Goal: Information Seeking & Learning: Understand process/instructions

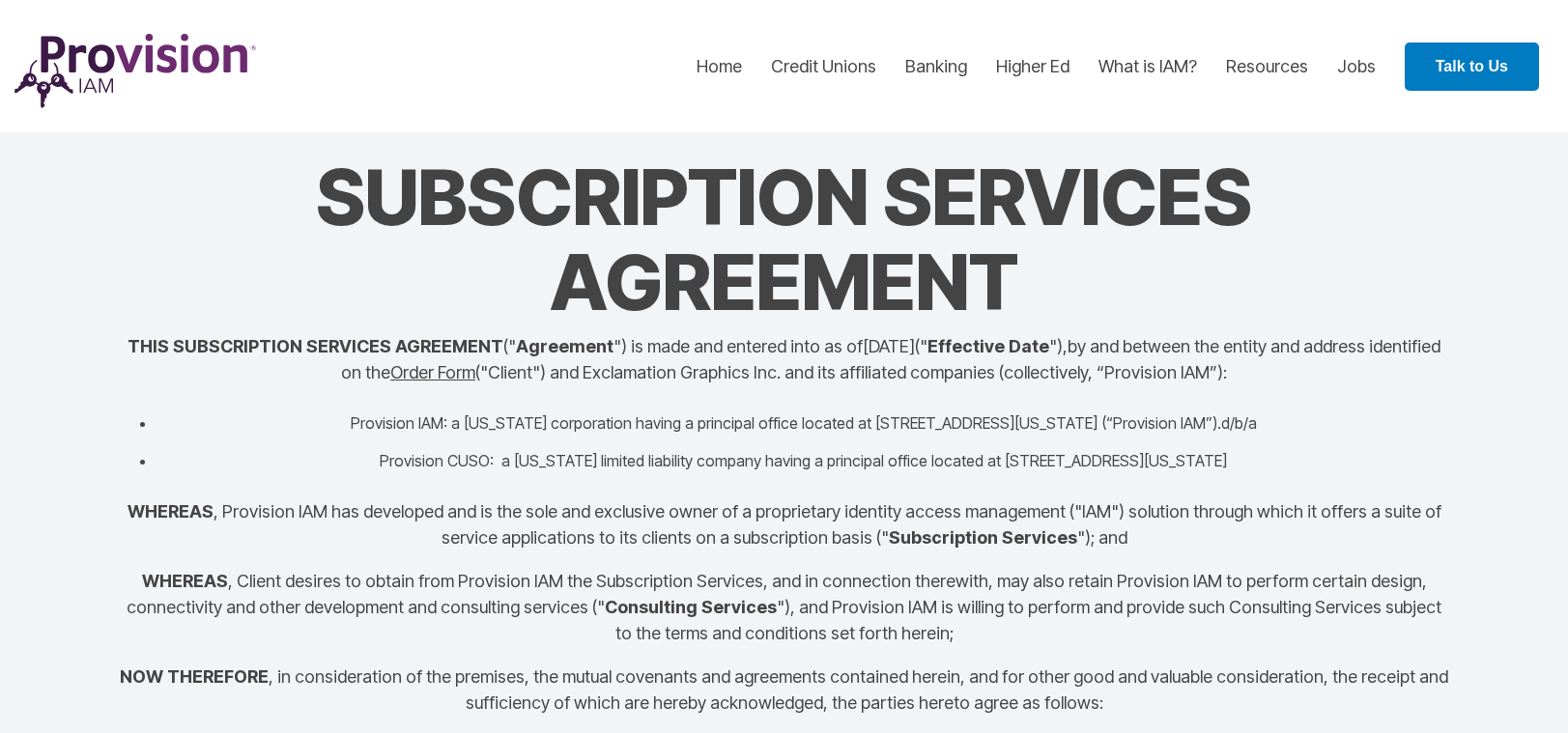
drag, startPoint x: 1270, startPoint y: 462, endPoint x: 137, endPoint y: 345, distance: 1139.0
click at [137, 345] on div "SUBSCRIPTION SERVICES AGREEMENT THIS SUBSCRIPTION SERVICES AGREEMENT (" Agreeme…" at bounding box center [784, 435] width 1334 height 561
copy div "THIS SUBSCRIPTION SERVICES AGREEMENT (" Agreement ") is made and entered into a…"
click at [1294, 348] on span "by and between the entity and address identified on the Order Form ("Client") a…" at bounding box center [891, 359] width 1099 height 46
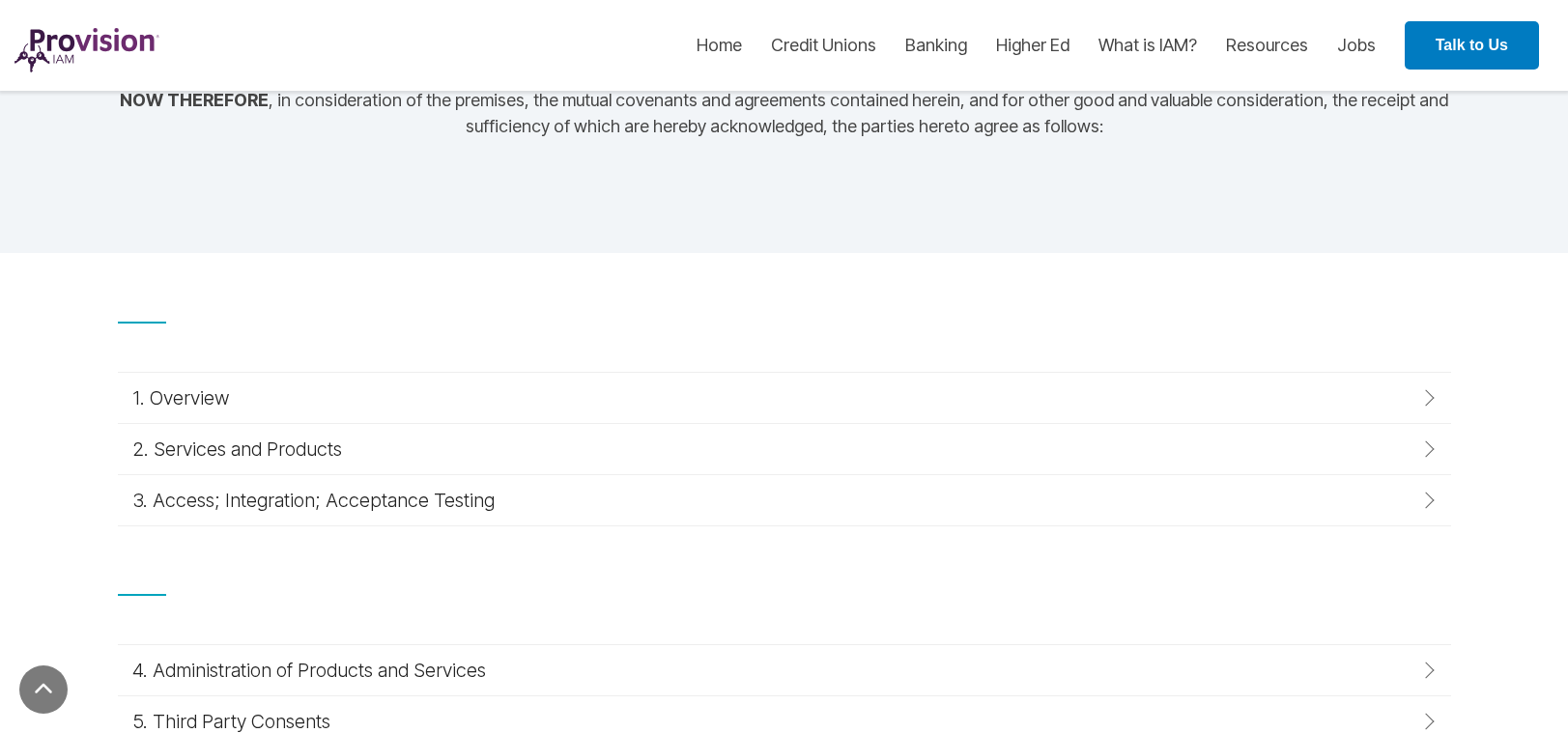
scroll to position [669, 0]
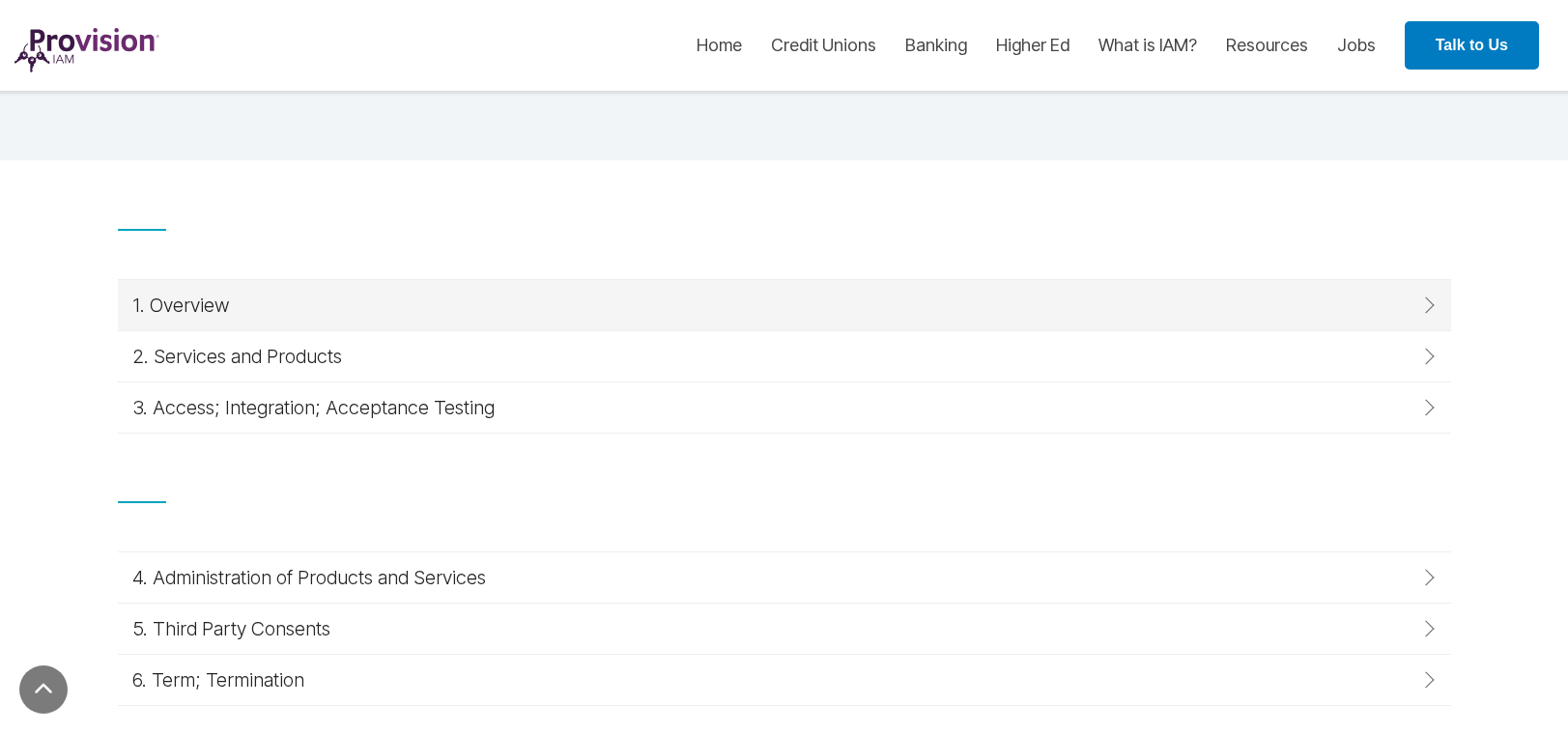
click at [1370, 311] on div "1. Overview" at bounding box center [780, 304] width 1295 height 21
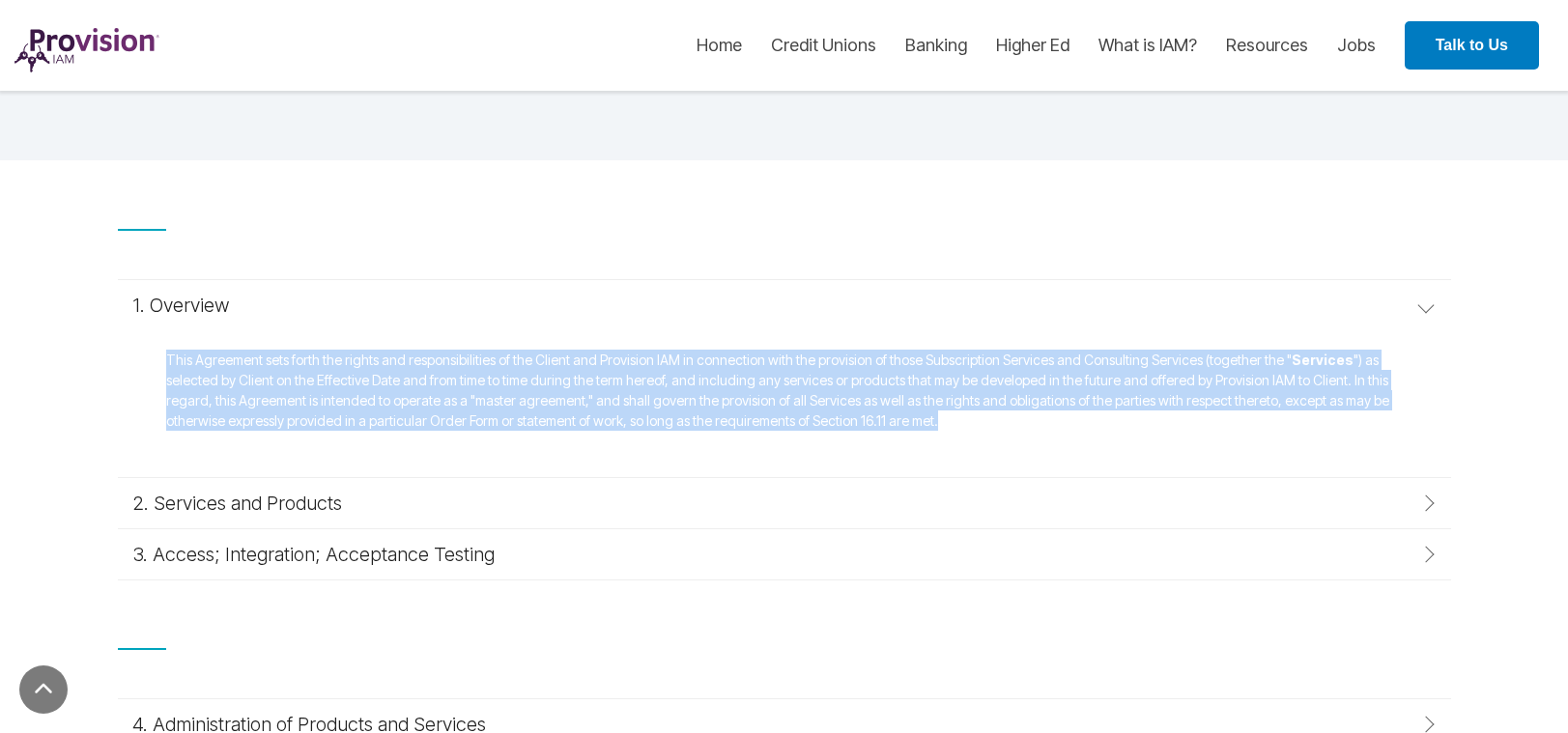
drag, startPoint x: 885, startPoint y: 429, endPoint x: 147, endPoint y: 360, distance: 741.2
click at [147, 360] on div "This Agreement sets forth the rights and responsibilities of the Client and Pro…" at bounding box center [784, 403] width 1334 height 147
copy span "This Agreement sets forth the rights and responsibilities of the Client and Pro…"
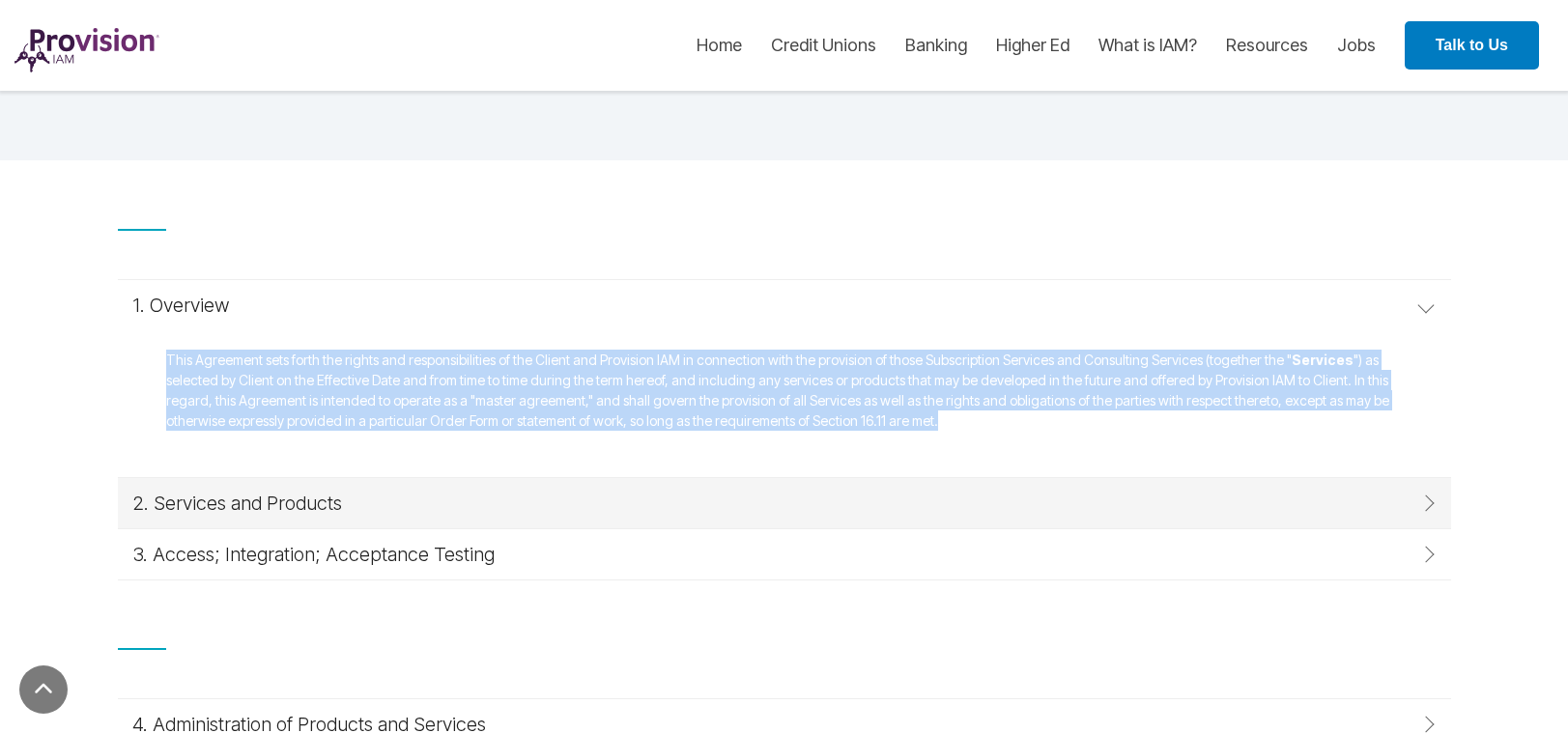
click at [477, 501] on div "2. Services and Products" at bounding box center [780, 503] width 1295 height 21
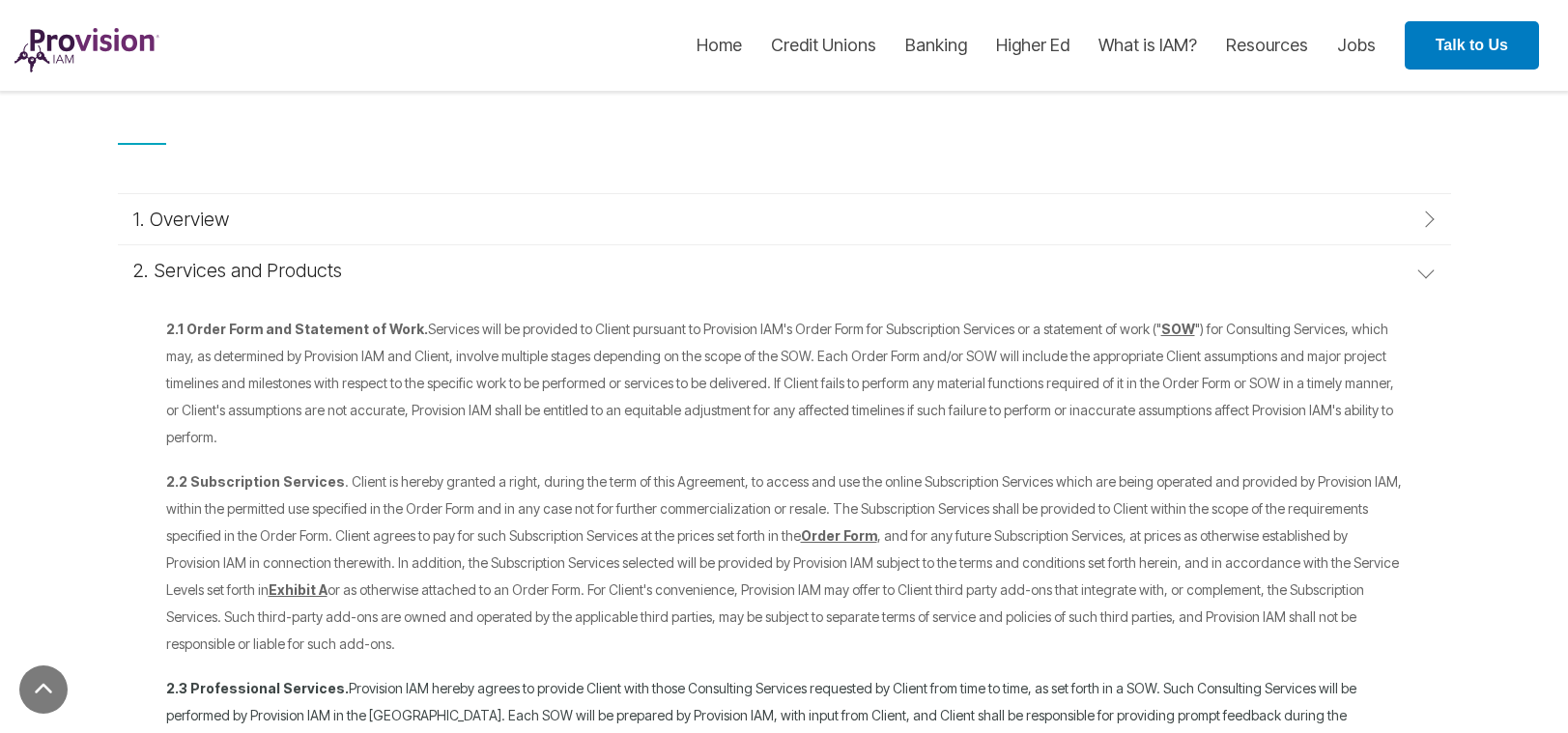
scroll to position [784, 0]
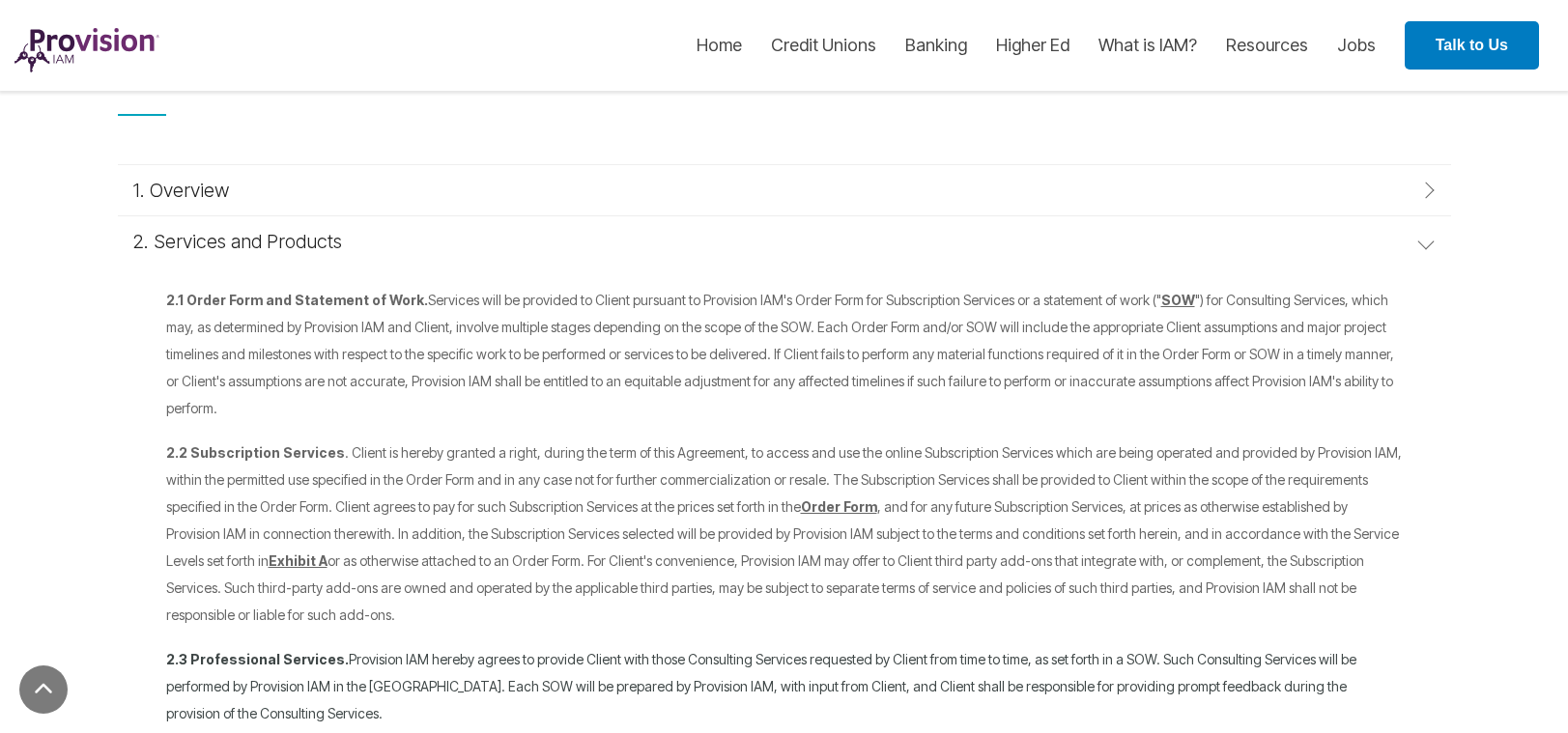
drag, startPoint x: 1371, startPoint y: 385, endPoint x: 141, endPoint y: 307, distance: 1232.5
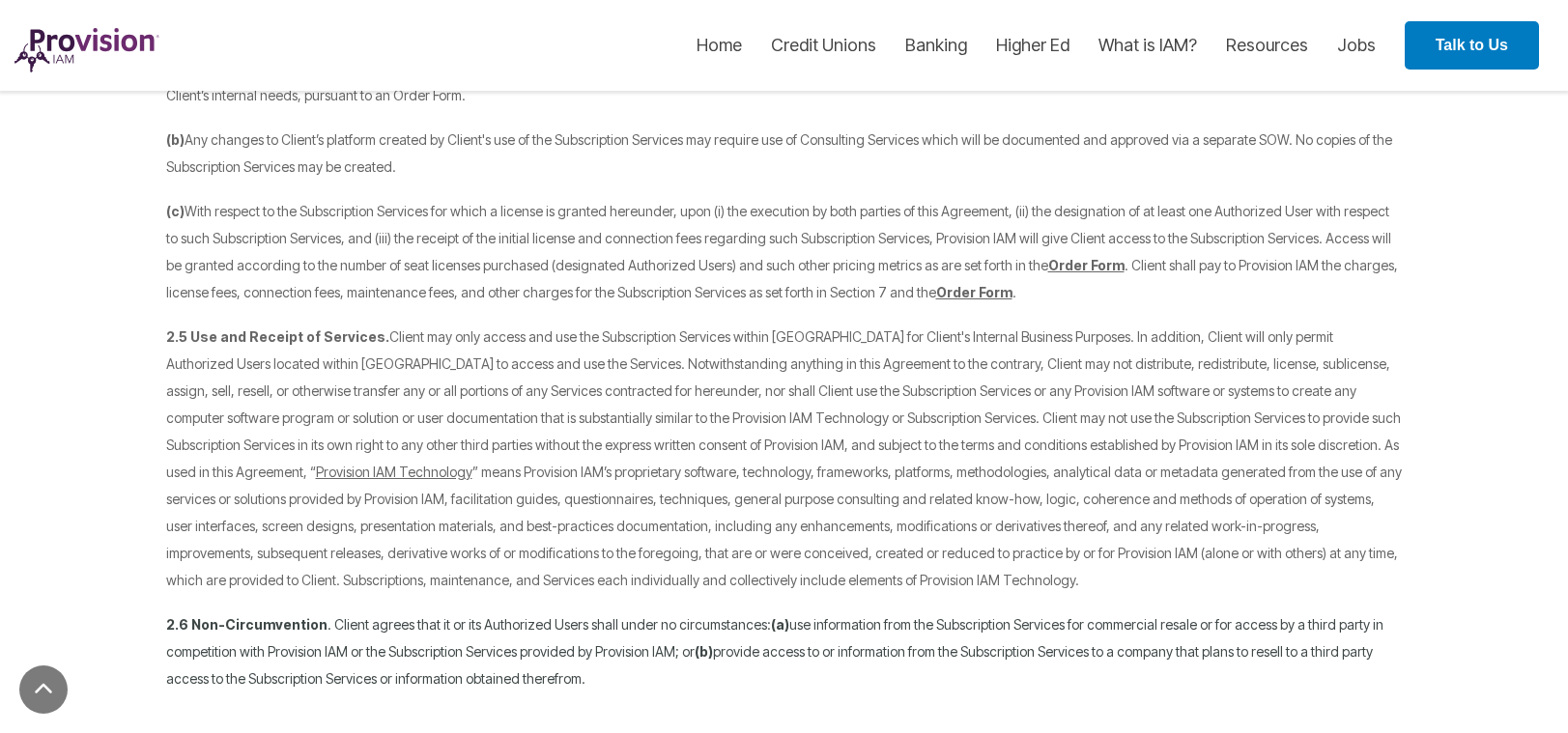
scroll to position [2013, 0]
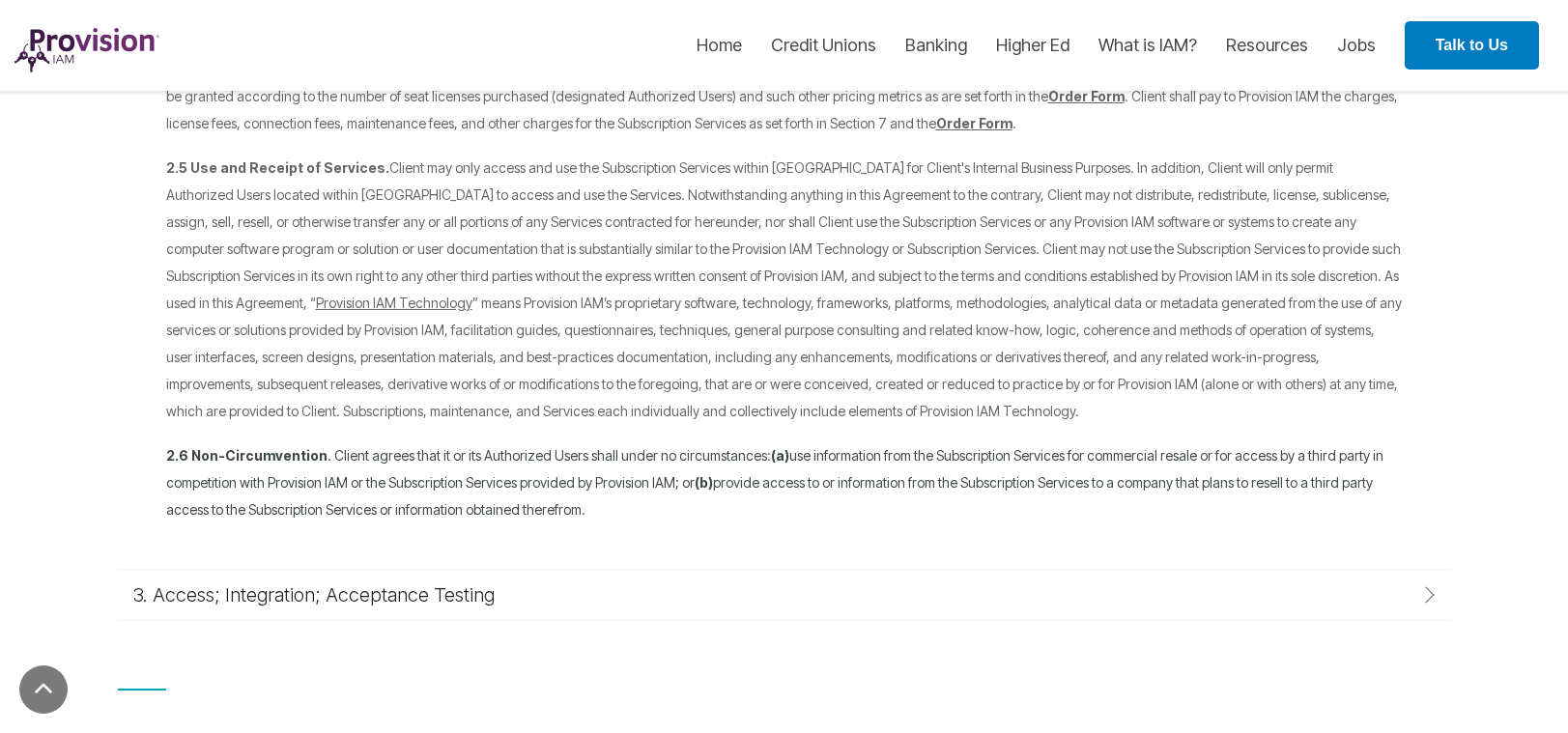
drag, startPoint x: 602, startPoint y: 567, endPoint x: 264, endPoint y: 240, distance: 470.3
click at [264, 240] on p "2.5 Use and Receipt of Services. Provision IAM Technology ” means Provision IAM…" at bounding box center [785, 288] width 1237 height 270
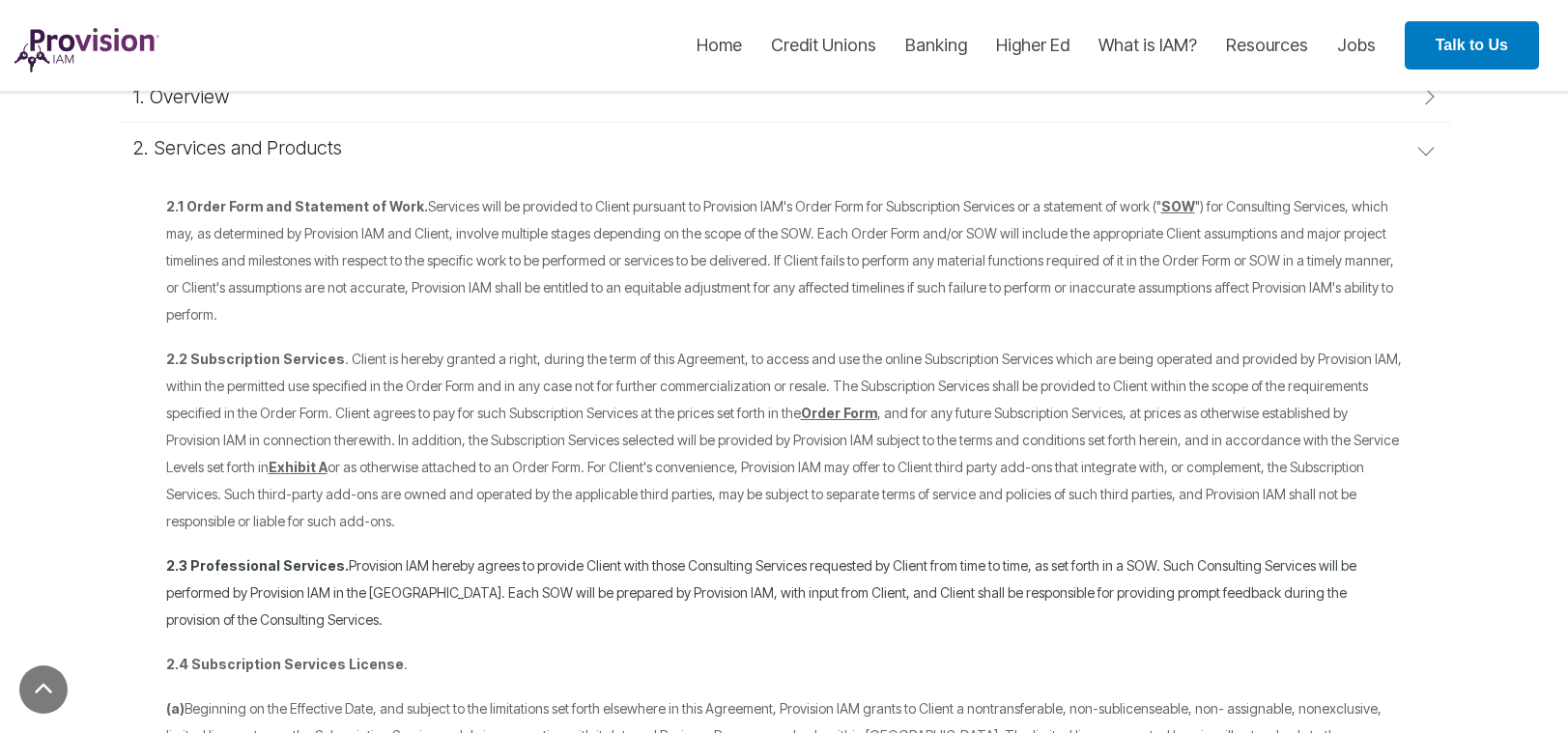
scroll to position [502, 0]
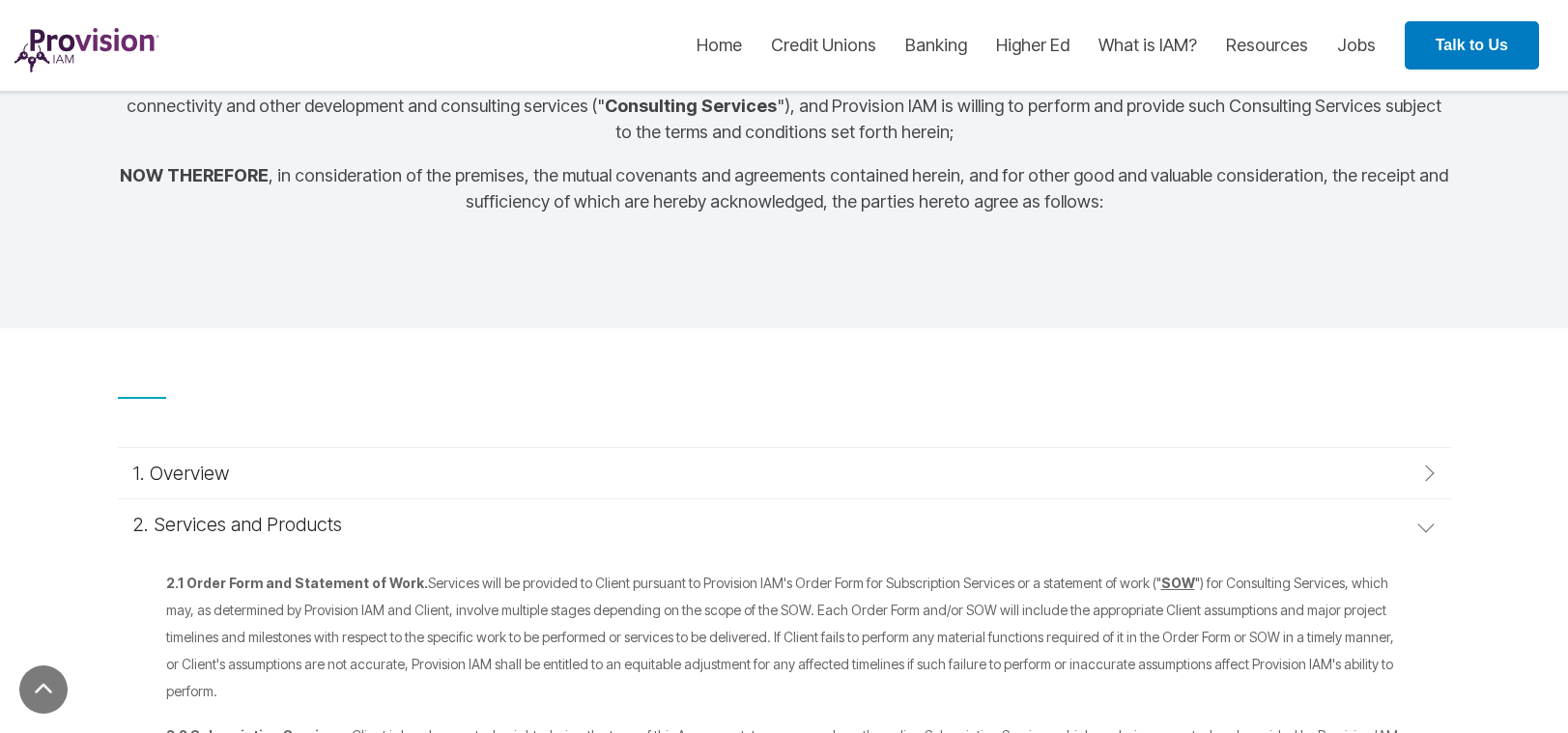
drag, startPoint x: 556, startPoint y: 399, endPoint x: 167, endPoint y: 578, distance: 428.2
copy div "8.0 Lorem Ipsu dol Sitametco ad Elit. Seddoeiu temp in utlabore et Dolore magna…"
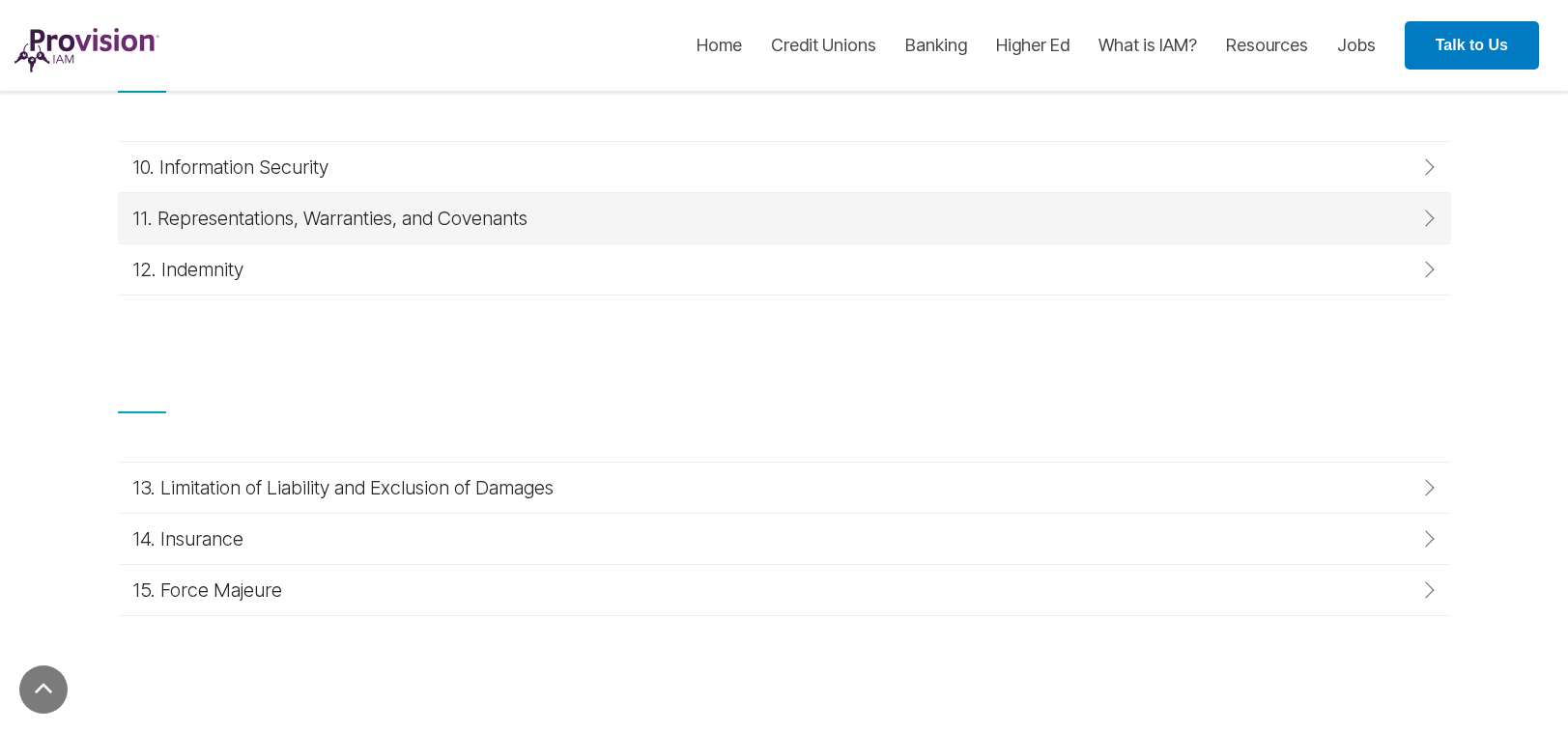
scroll to position [3267, 0]
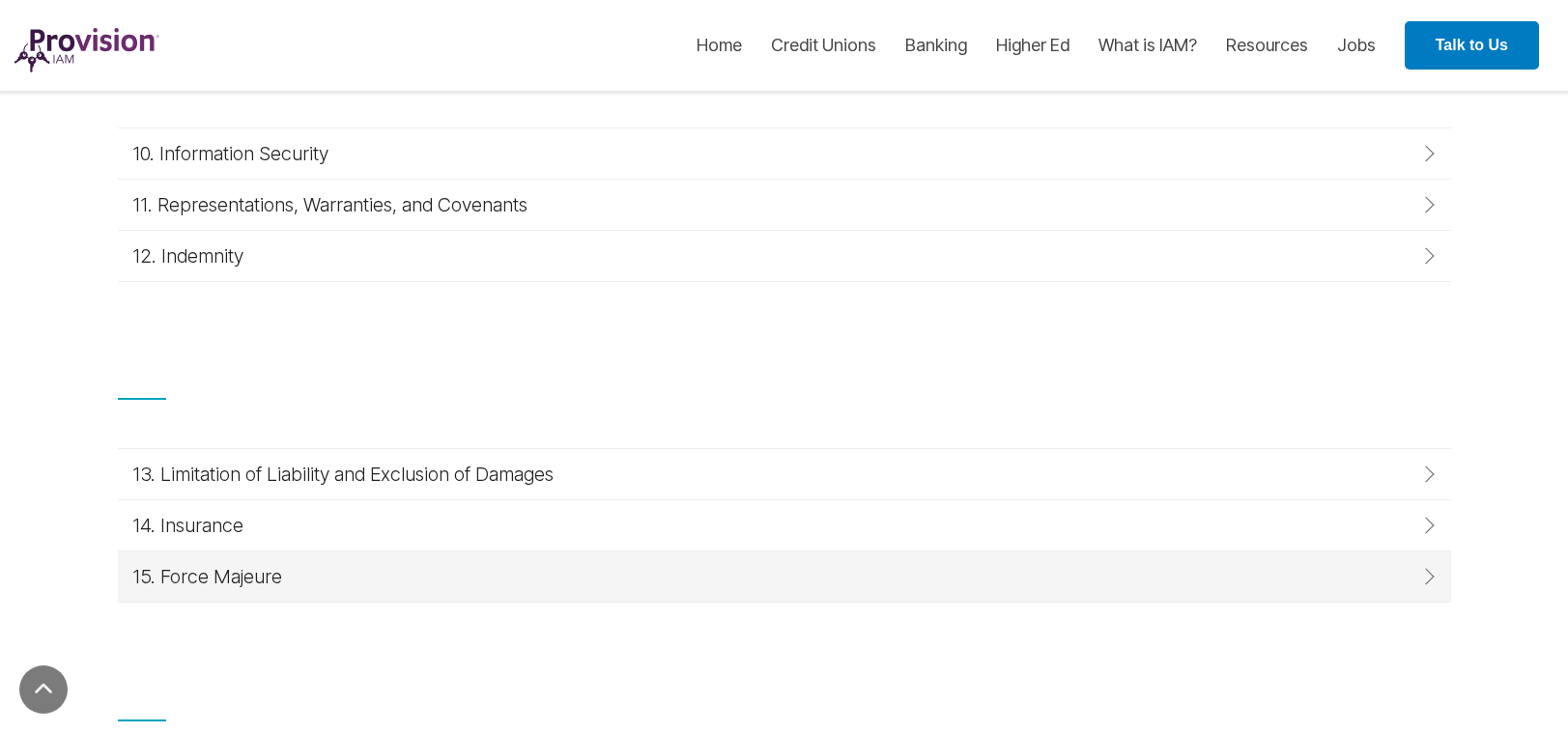
click at [230, 566] on div "15. Force Majeure" at bounding box center [780, 576] width 1295 height 21
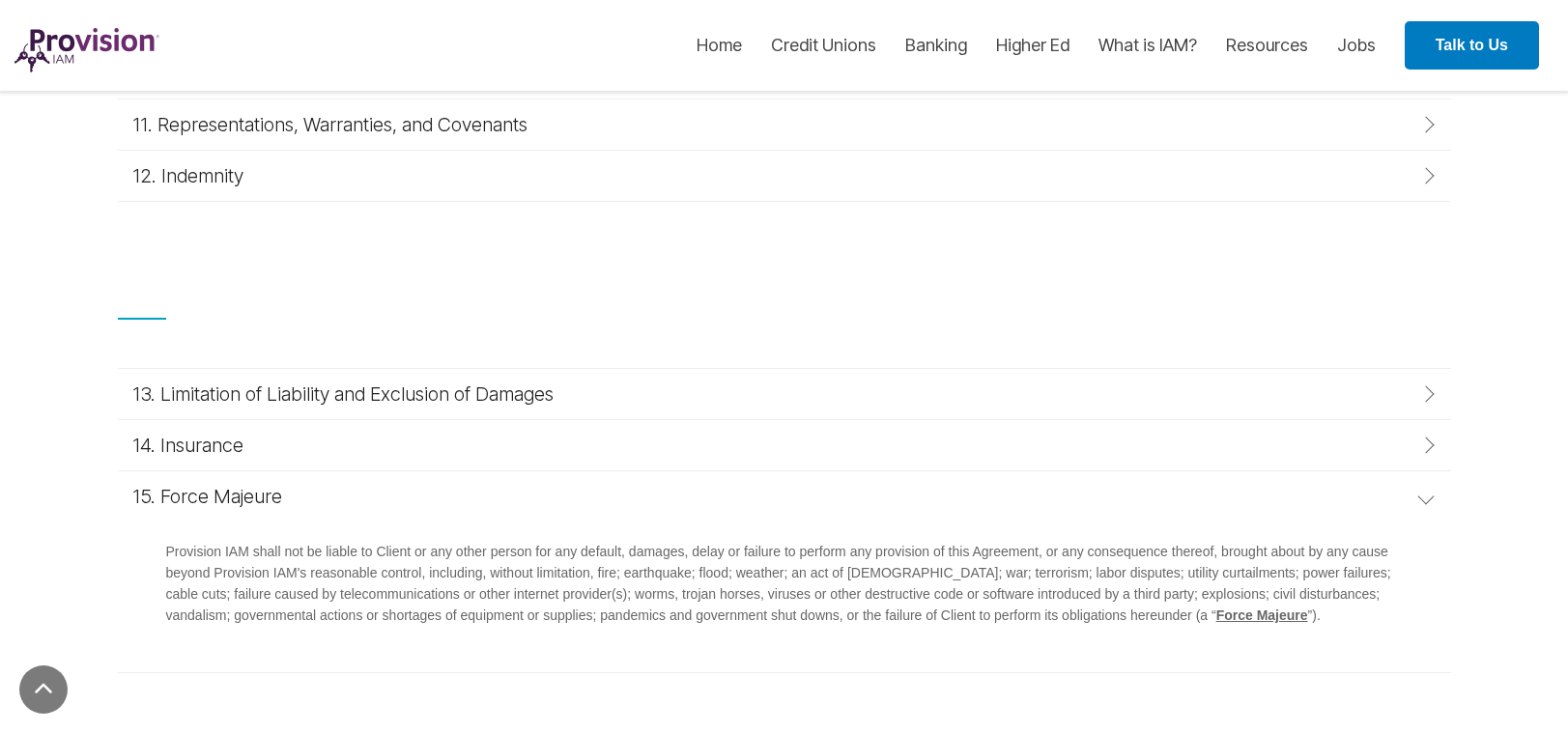
scroll to position [3741, 0]
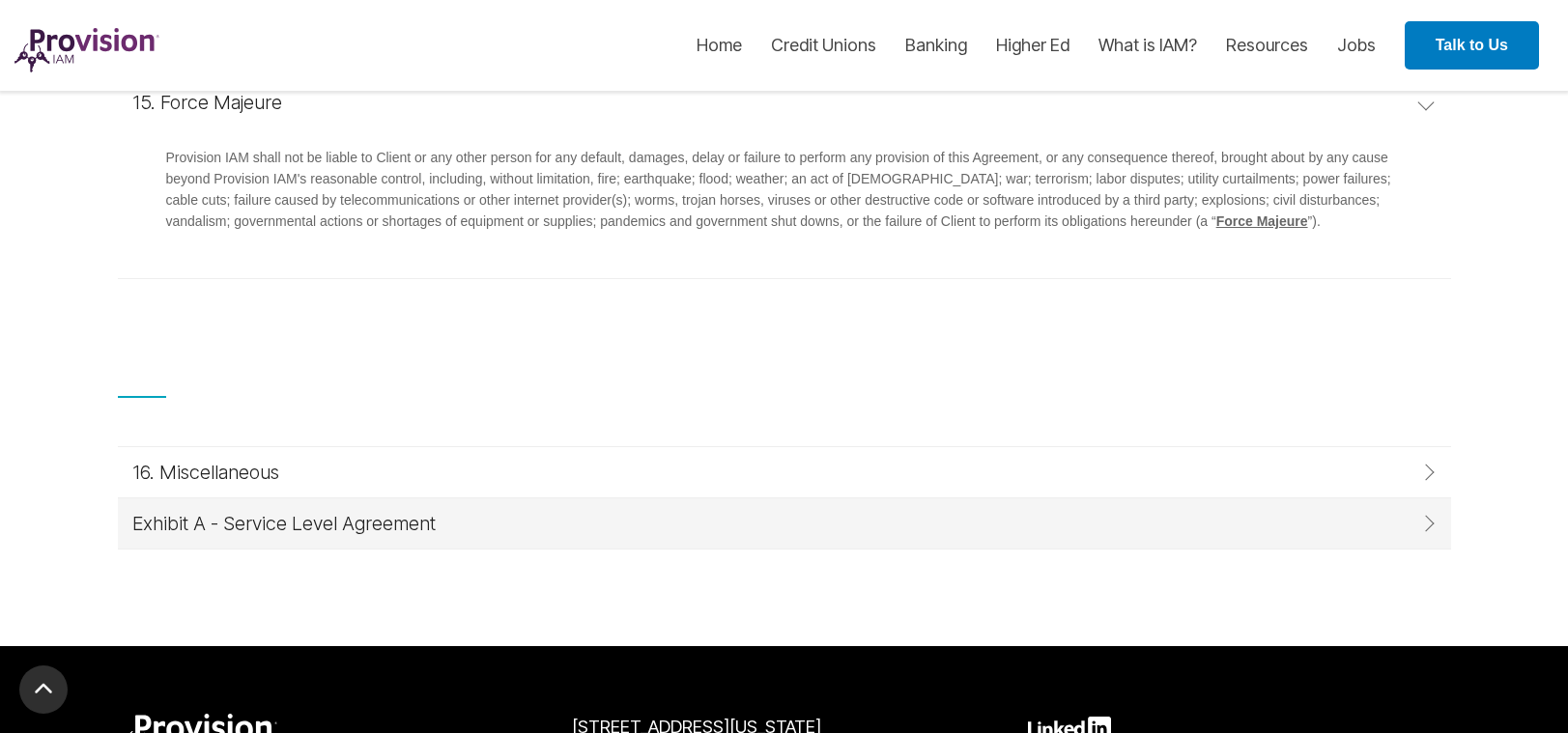
click at [254, 499] on link "Exhibit A - Service Level Agreement" at bounding box center [784, 524] width 1334 height 50
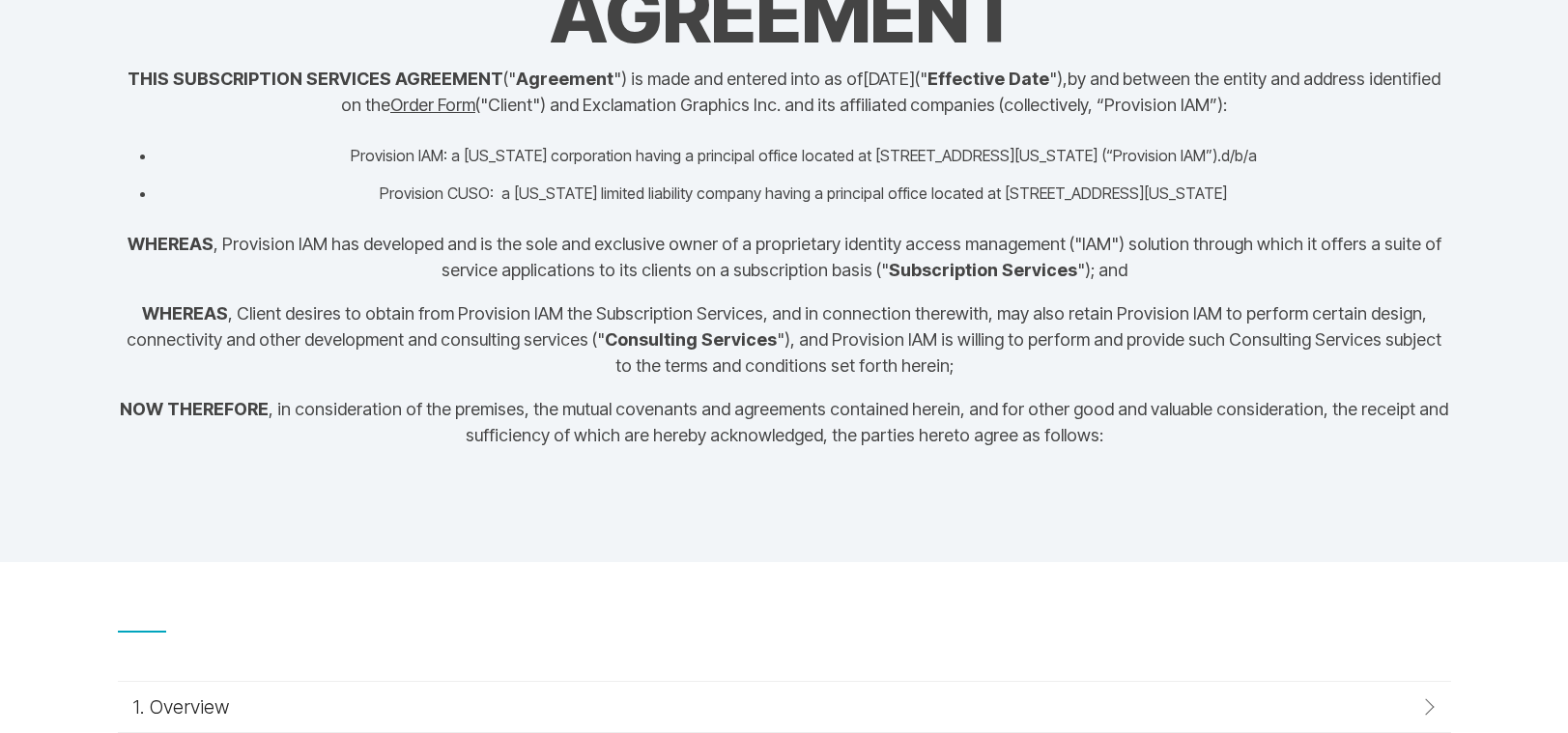
scroll to position [0, 0]
